Goal: Task Accomplishment & Management: Manage account settings

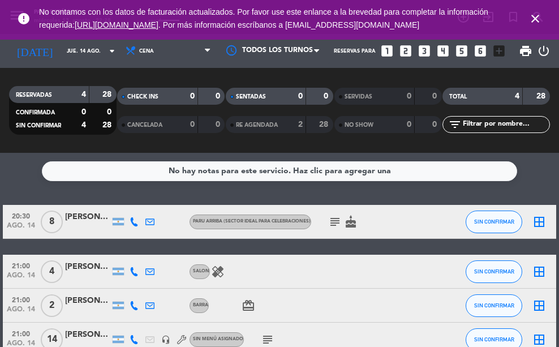
scroll to position [57, 0]
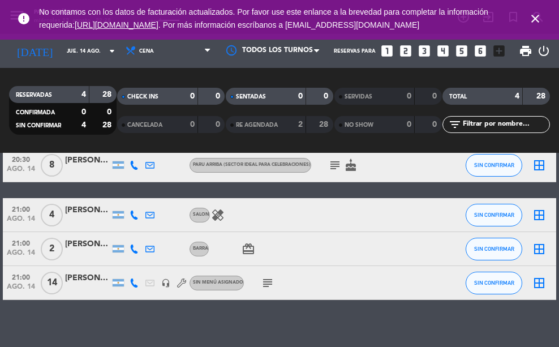
click at [535, 13] on span "close" at bounding box center [535, 18] width 31 height 31
click at [535, 17] on span "close" at bounding box center [535, 18] width 31 height 31
click at [536, 19] on icon "close" at bounding box center [535, 19] width 14 height 14
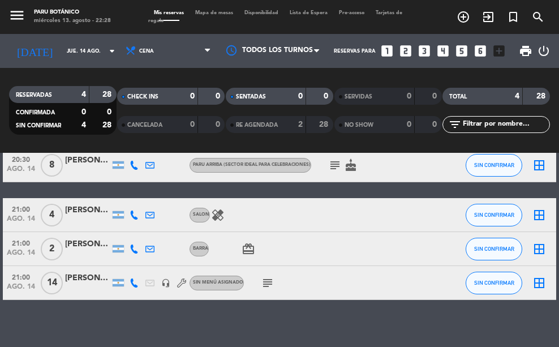
click at [104, 76] on div "RESERVADAS 4 28 CONFIRMADA 0 0 SIN CONFIRMAR 4 28 CHECK INS 0 0 CANCELADA 0 0 S…" at bounding box center [279, 110] width 559 height 85
click at [136, 73] on div "RESERVADAS 4 28 CONFIRMADA 0 0 SIN CONFIRMAR 4 28 CHECK INS 0 0 CANCELADA 0 0 S…" at bounding box center [279, 110] width 559 height 85
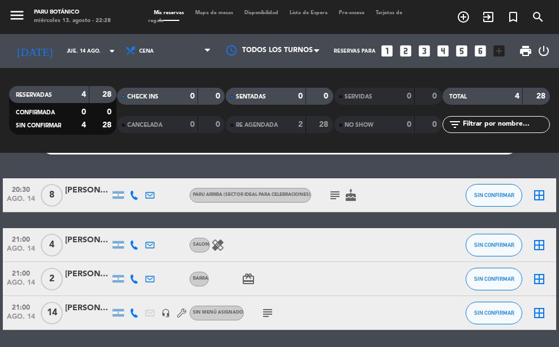
scroll to position [10, 0]
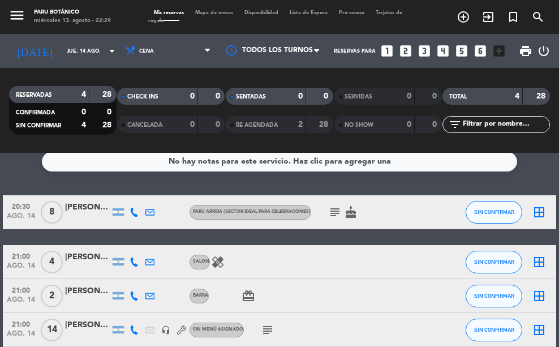
click at [130, 187] on div "No hay notas para este servicio. Haz clic para agregar una 20:30 [DATE] 8 [PERS…" at bounding box center [279, 250] width 559 height 194
click at [137, 183] on div "No hay notas para este servicio. Haz clic para agregar una 20:30 [DATE] 8 [PERS…" at bounding box center [279, 250] width 559 height 194
click at [339, 208] on icon "subject" at bounding box center [335, 212] width 14 height 14
click at [356, 184] on div "No hay notas para este servicio. Haz clic para agregar una 20:30 [DATE] 8 [PERS…" at bounding box center [279, 250] width 559 height 194
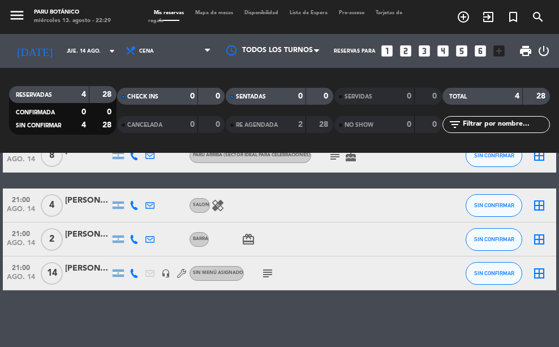
click at [268, 276] on icon "subject" at bounding box center [268, 273] width 14 height 14
click at [279, 322] on div "No hay notas para este servicio. Haz clic para agregar una 20:30 [DATE] 8 [PERS…" at bounding box center [279, 250] width 559 height 194
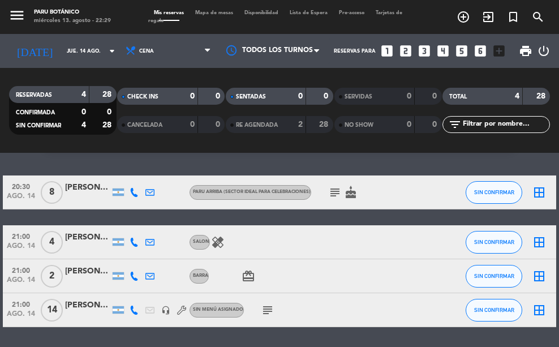
scroll to position [10, 0]
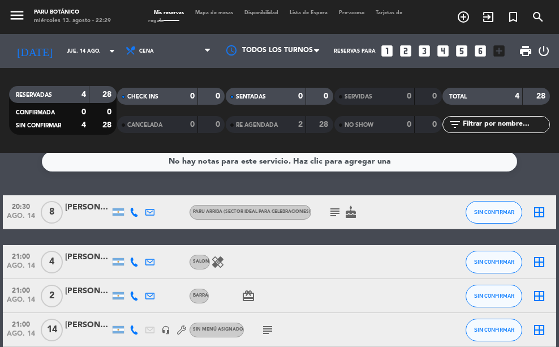
click at [208, 233] on div "20:30 [DATE] 8 [PERSON_NAME] ARRIBA (Sector ideal para celebraciones) subject c…" at bounding box center [279, 271] width 553 height 152
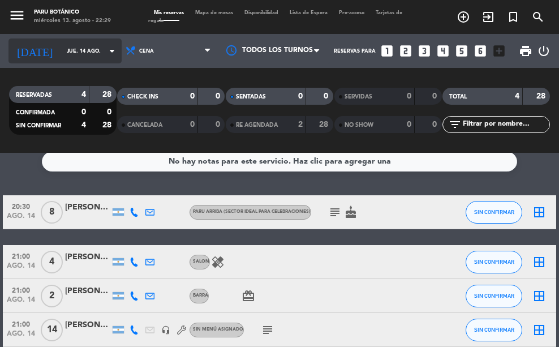
click at [75, 55] on input "jue. 14 ago." at bounding box center [97, 51] width 72 height 18
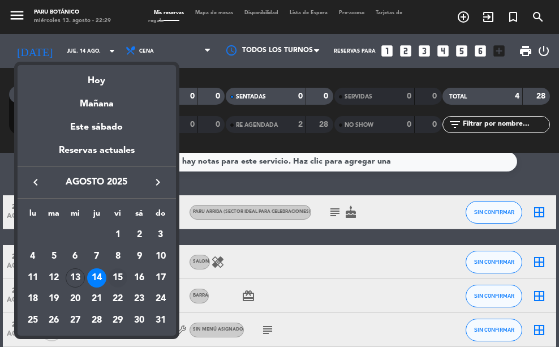
click at [117, 273] on div "15" at bounding box center [117, 277] width 19 height 19
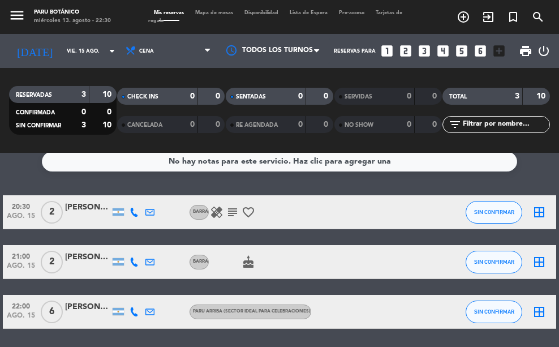
click at [83, 177] on div "No hay notas para este servicio. Haz clic para agregar una 20:30 [DATE] 2 [PERS…" at bounding box center [279, 250] width 559 height 194
click at [230, 208] on icon "subject" at bounding box center [233, 212] width 14 height 14
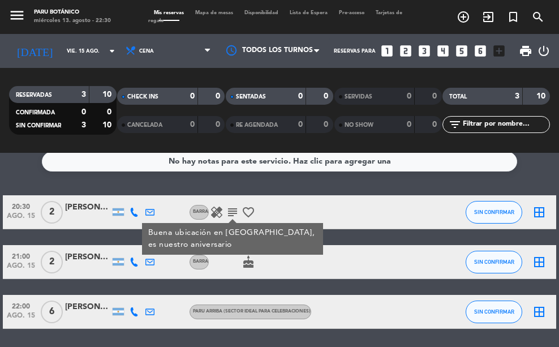
click at [235, 177] on div "No hay notas para este servicio. Haz clic para agregar una 20:30 [DATE] 2 [PERS…" at bounding box center [279, 250] width 559 height 194
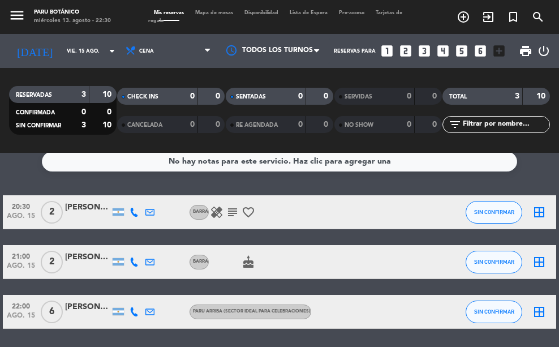
click at [212, 214] on icon "healing" at bounding box center [217, 212] width 14 height 14
click at [244, 170] on div "No hay notas para este servicio. Haz clic para agregar una" at bounding box center [279, 162] width 475 height 20
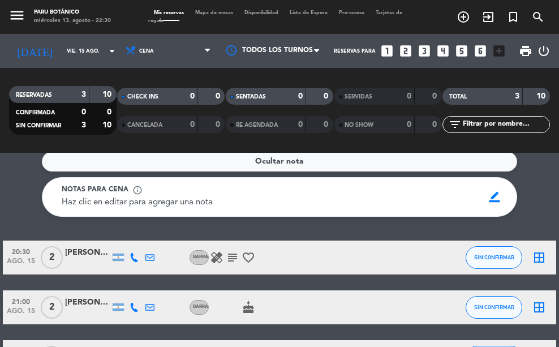
click at [346, 167] on div "Ocultar nota" at bounding box center [279, 162] width 475 height 20
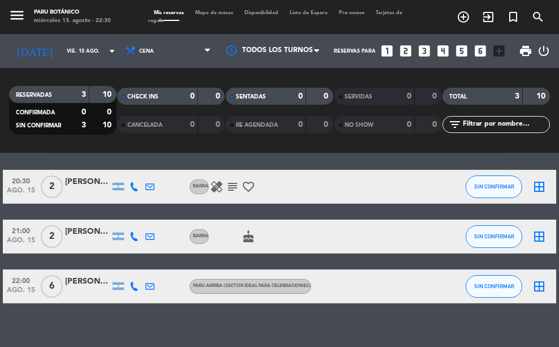
scroll to position [48, 0]
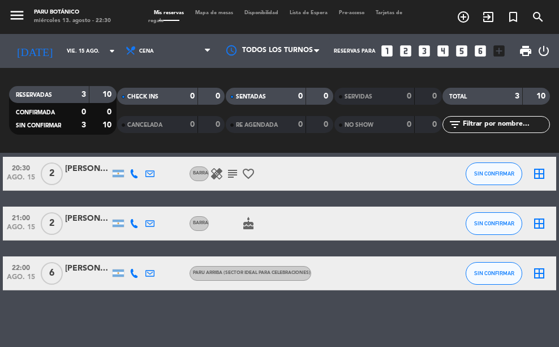
click at [250, 223] on icon "cake" at bounding box center [249, 224] width 14 height 14
click at [255, 311] on div "No hay notas para este servicio. Haz clic para agregar una 20:30 [DATE] 2 [PERS…" at bounding box center [279, 250] width 559 height 194
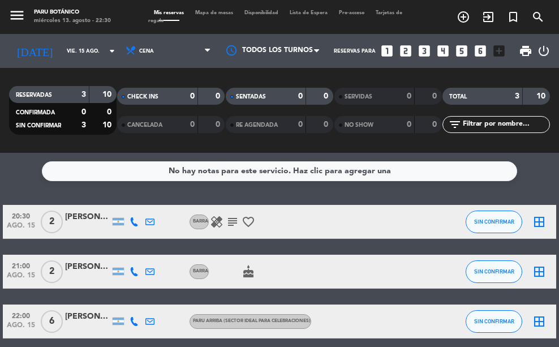
click at [68, 27] on div "menu Paru Botánico [DATE] 13. agosto - 22:30" at bounding box center [70, 17] width 140 height 26
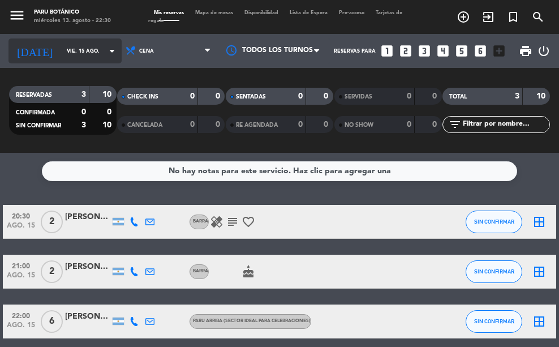
click at [70, 48] on input "vie. 15 ago." at bounding box center [97, 51] width 72 height 18
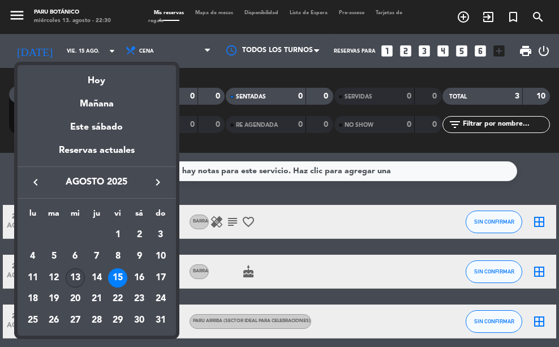
click at [77, 275] on div "13" at bounding box center [75, 277] width 19 height 19
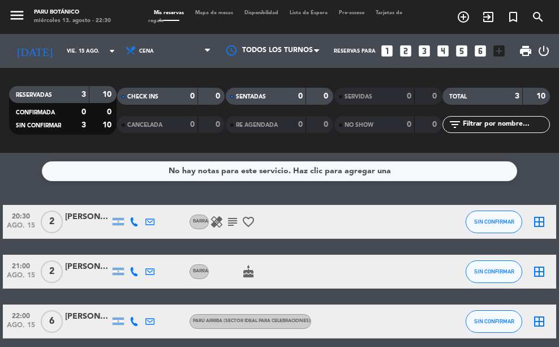
type input "mié. 13 ago."
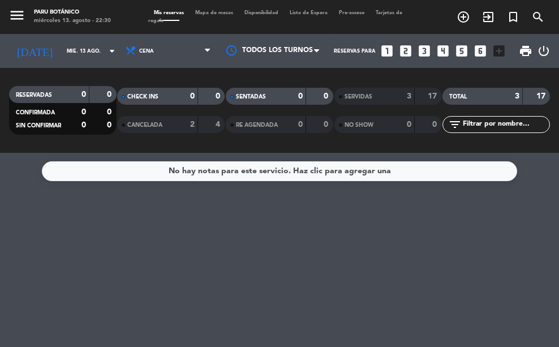
click at [219, 184] on div "No hay notas para este servicio. Haz clic para agregar una" at bounding box center [279, 250] width 559 height 194
